Goal: Information Seeking & Learning: Learn about a topic

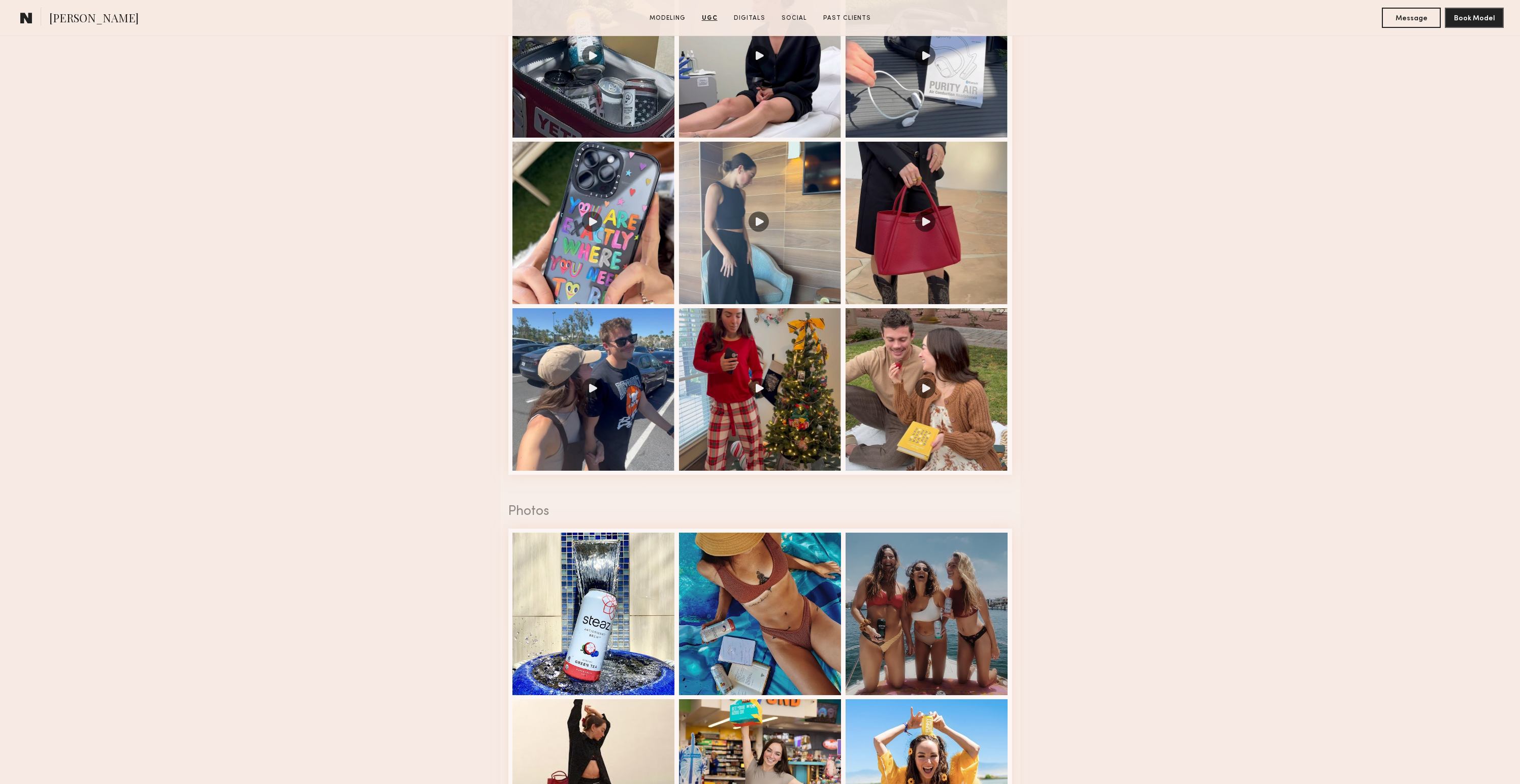
scroll to position [1302, 0]
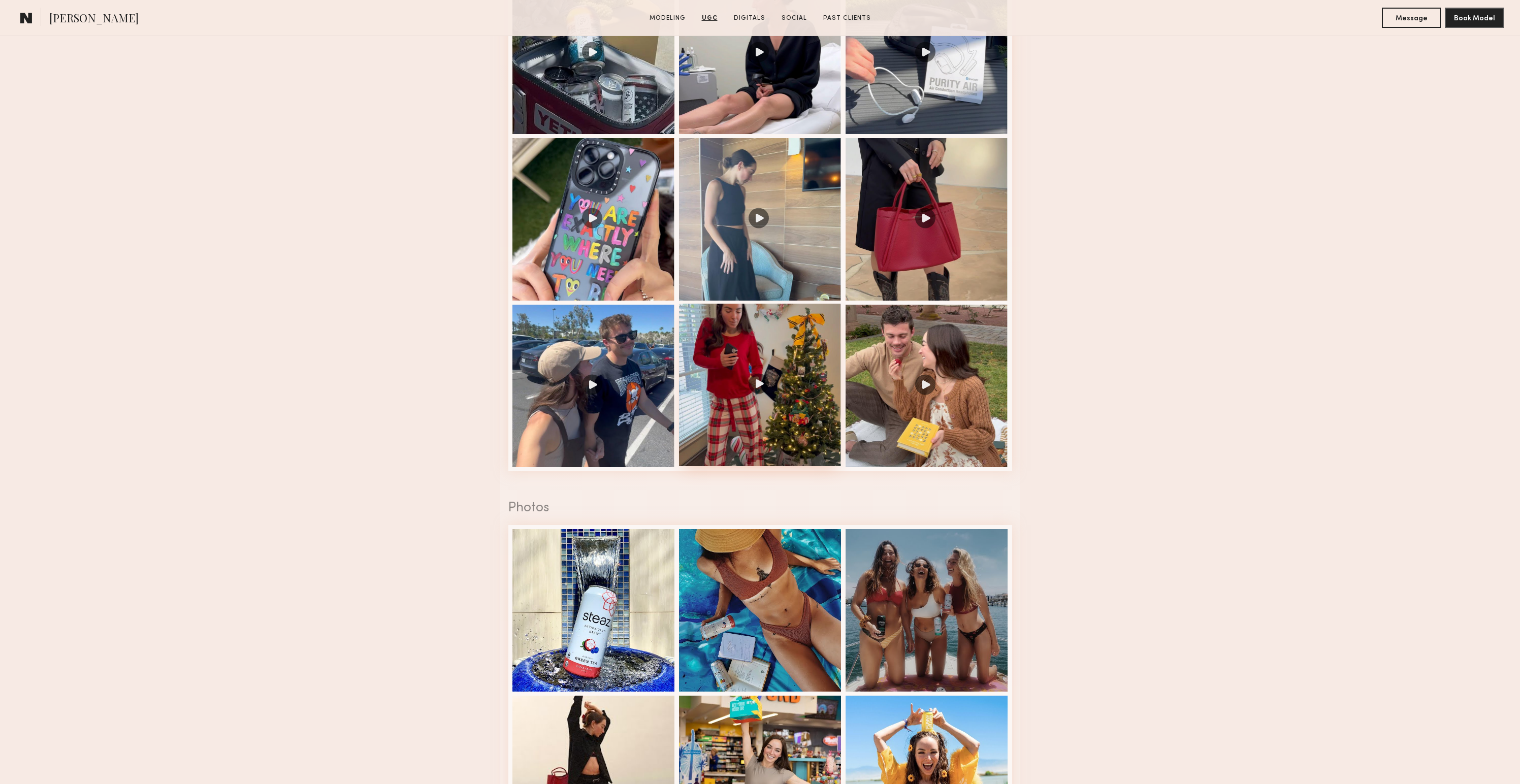
click at [725, 422] on div at bounding box center [760, 385] width 162 height 162
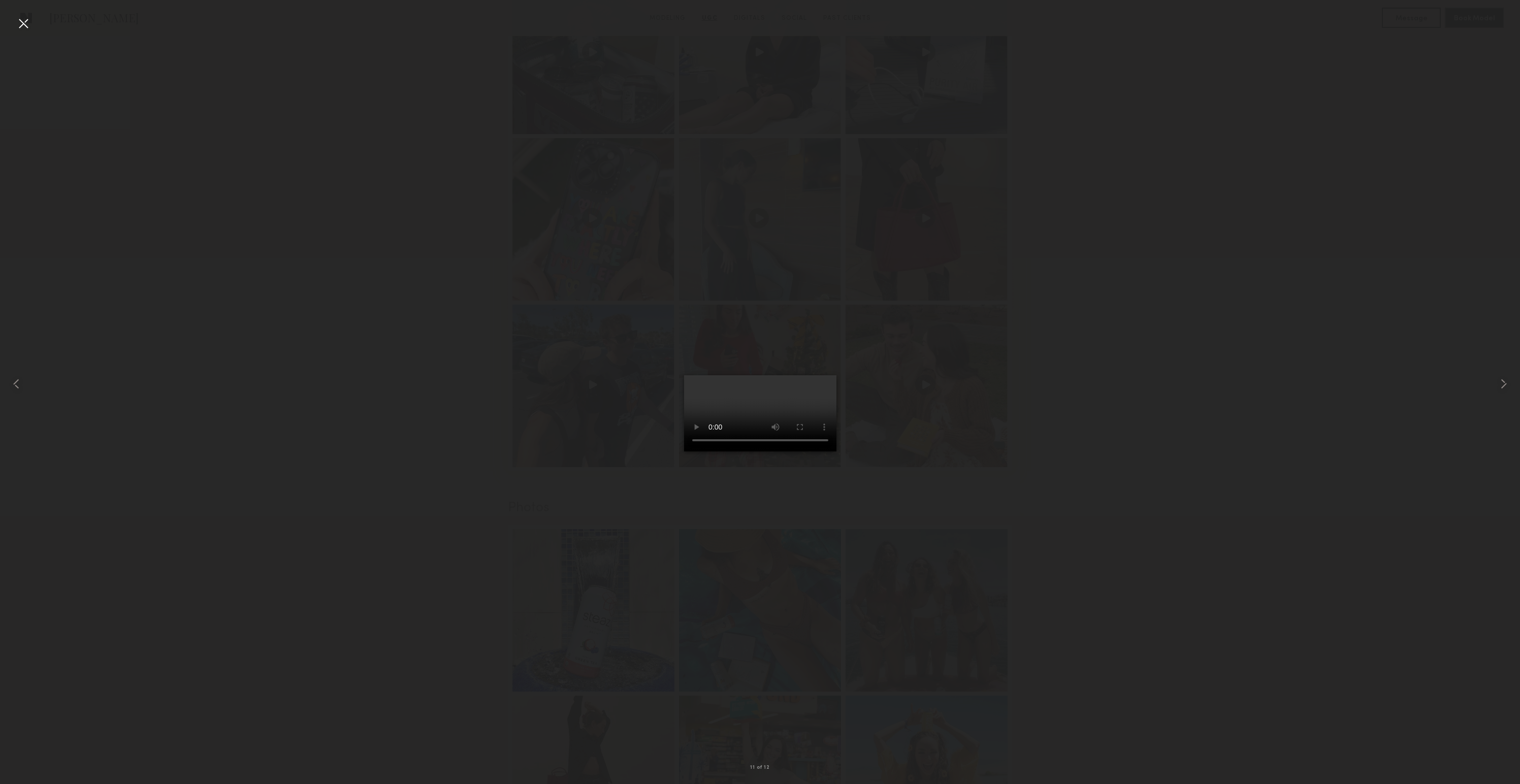
click at [21, 20] on div at bounding box center [23, 23] width 16 height 16
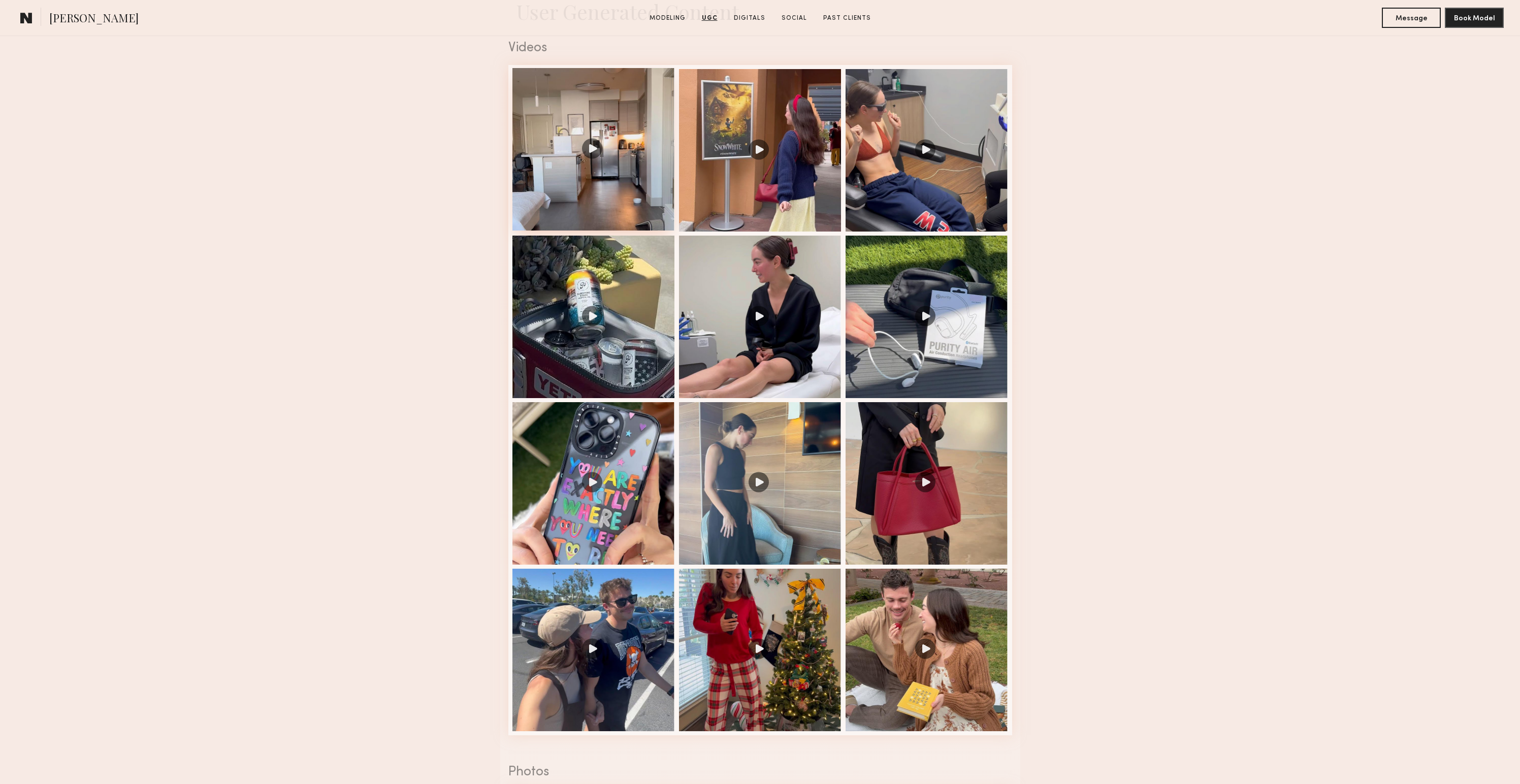
scroll to position [999, 0]
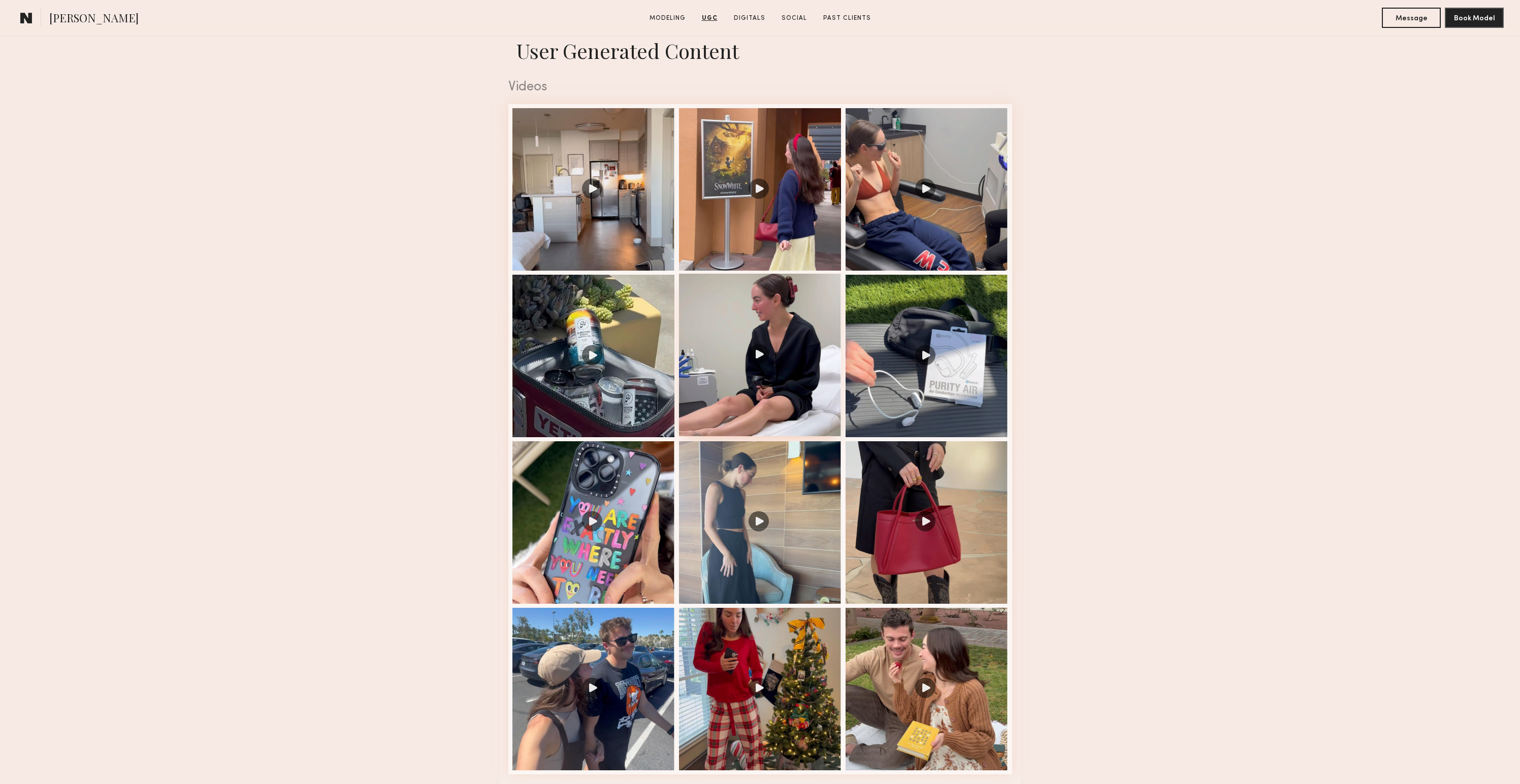
click at [766, 391] on div at bounding box center [760, 355] width 162 height 162
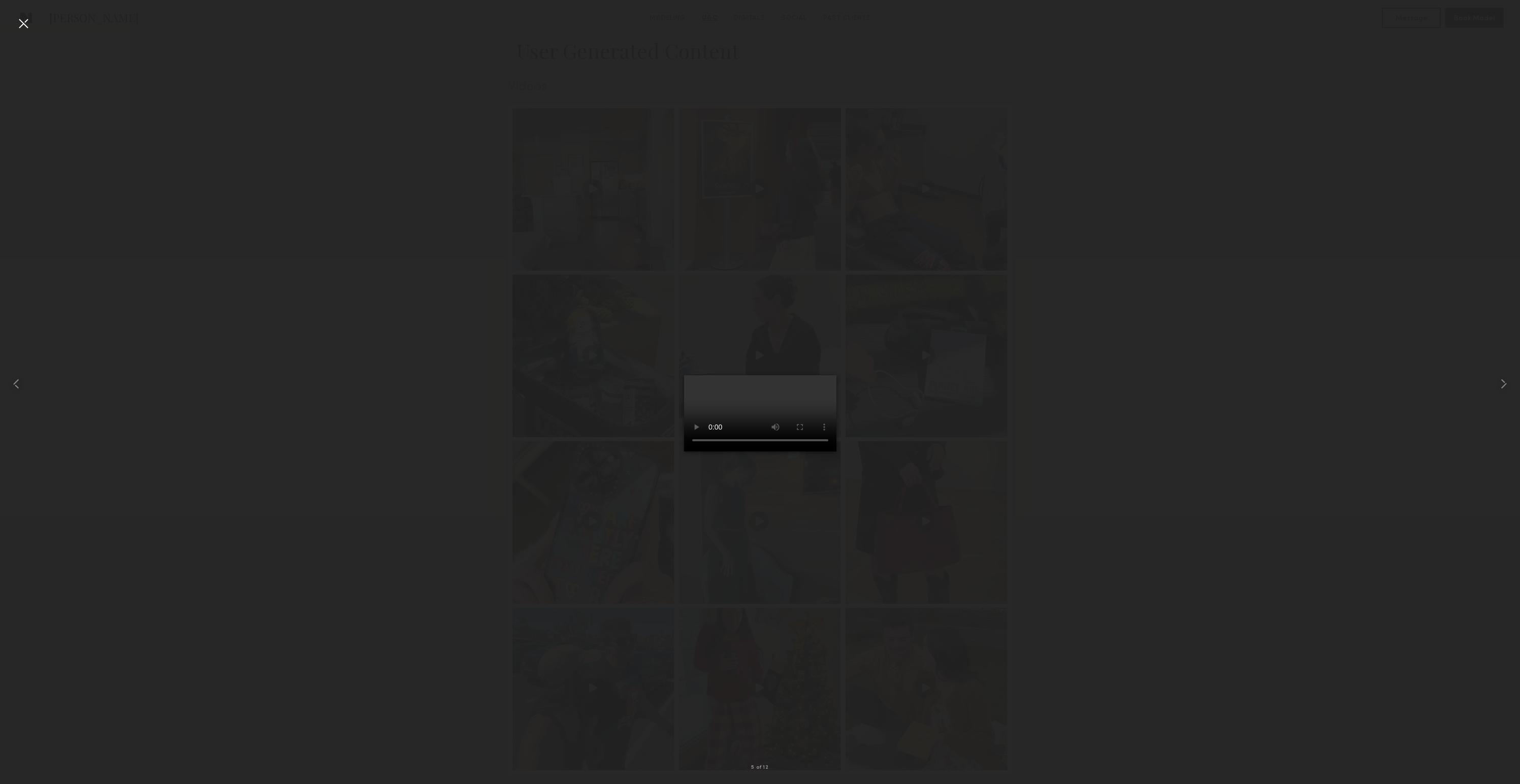
click at [21, 21] on div at bounding box center [23, 23] width 16 height 16
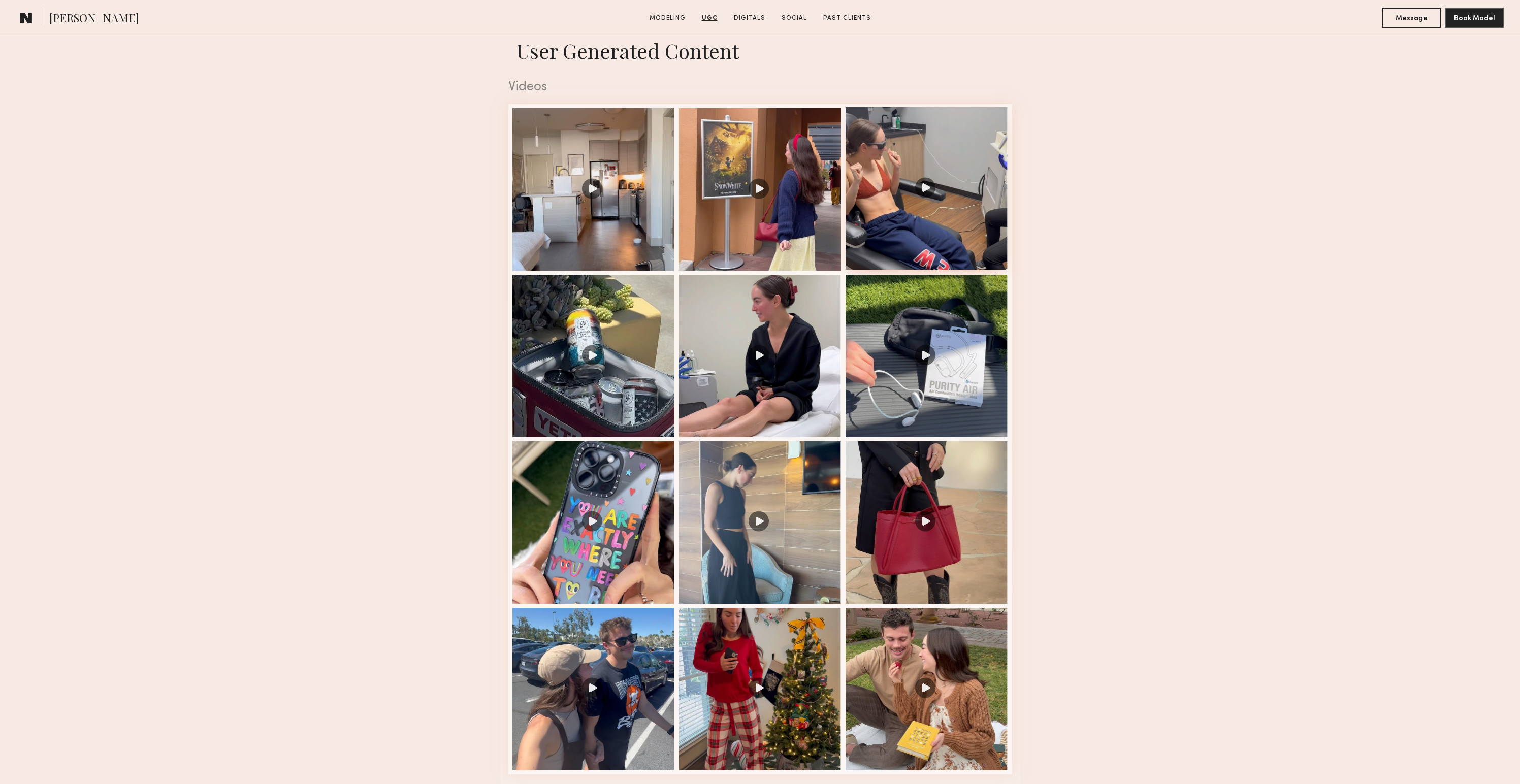
click at [939, 221] on div at bounding box center [927, 189] width 162 height 162
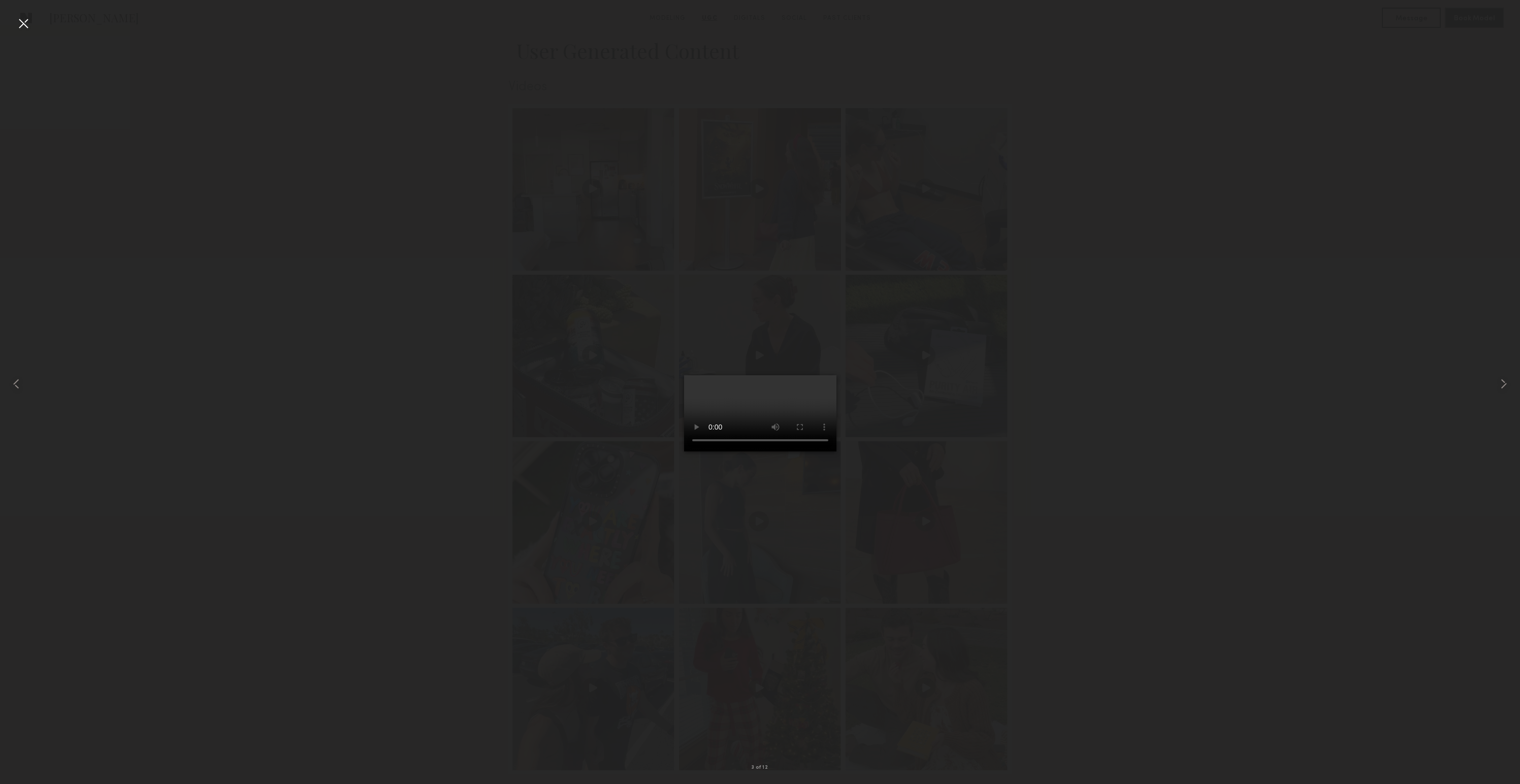
click at [24, 19] on div at bounding box center [23, 23] width 16 height 16
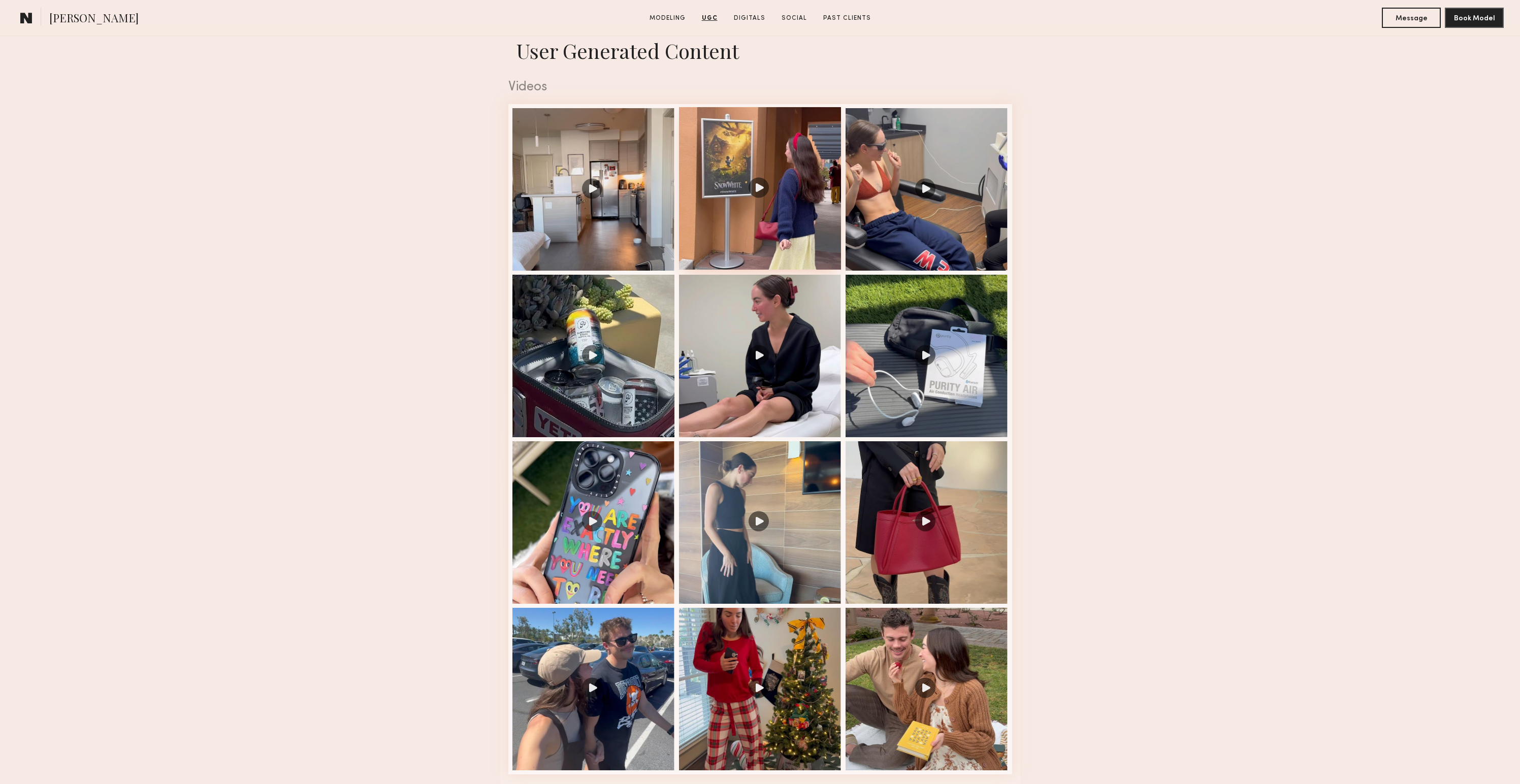
click at [786, 215] on div at bounding box center [760, 189] width 162 height 162
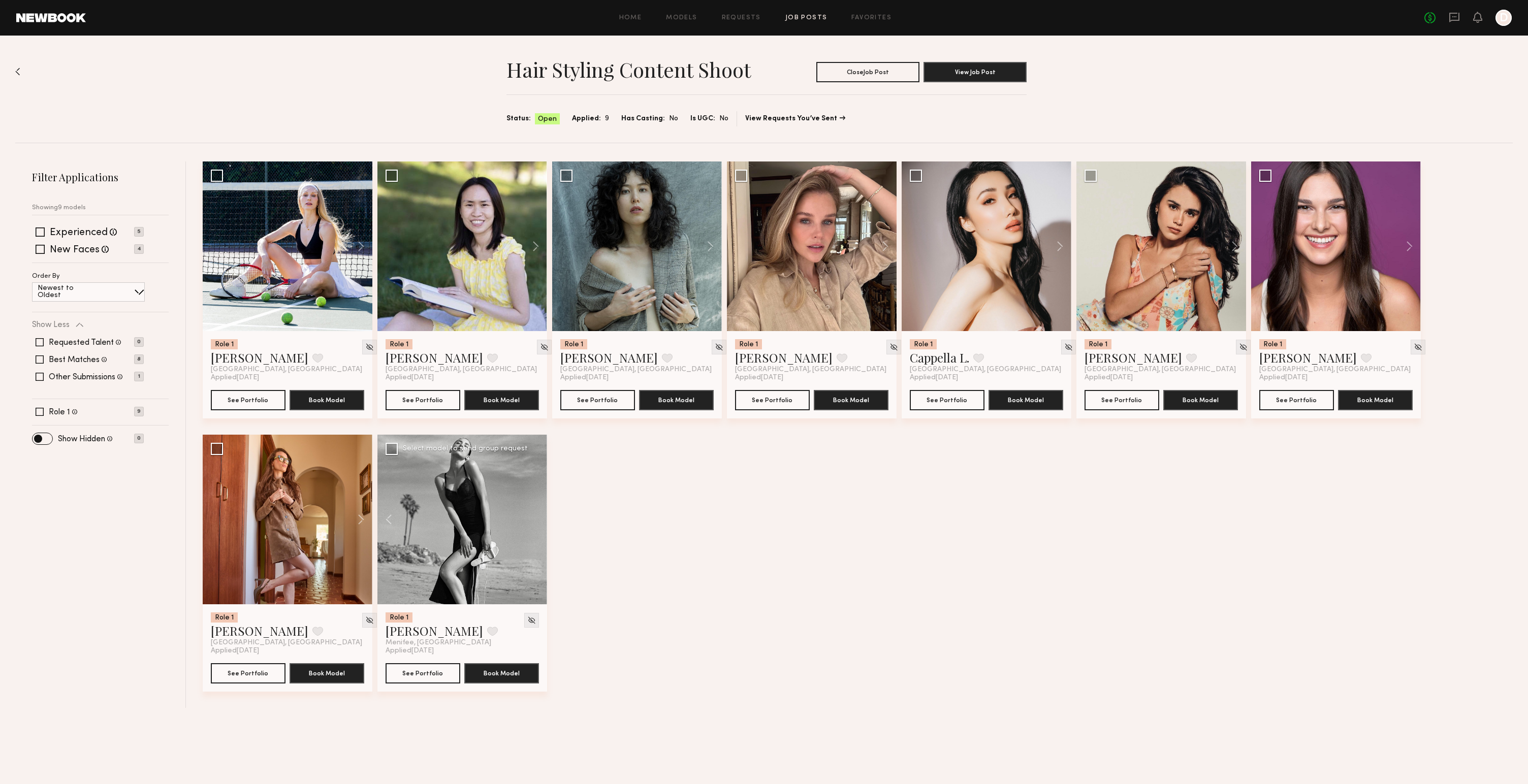
drag, startPoint x: 776, startPoint y: 619, endPoint x: 471, endPoint y: 436, distance: 355.7
click at [769, 614] on div "Role 1 [PERSON_NAME] Favorite [GEOGRAPHIC_DATA], [GEOGRAPHIC_DATA] Applied [DAT…" at bounding box center [860, 434] width 1315 height 546
